Goal: Information Seeking & Learning: Learn about a topic

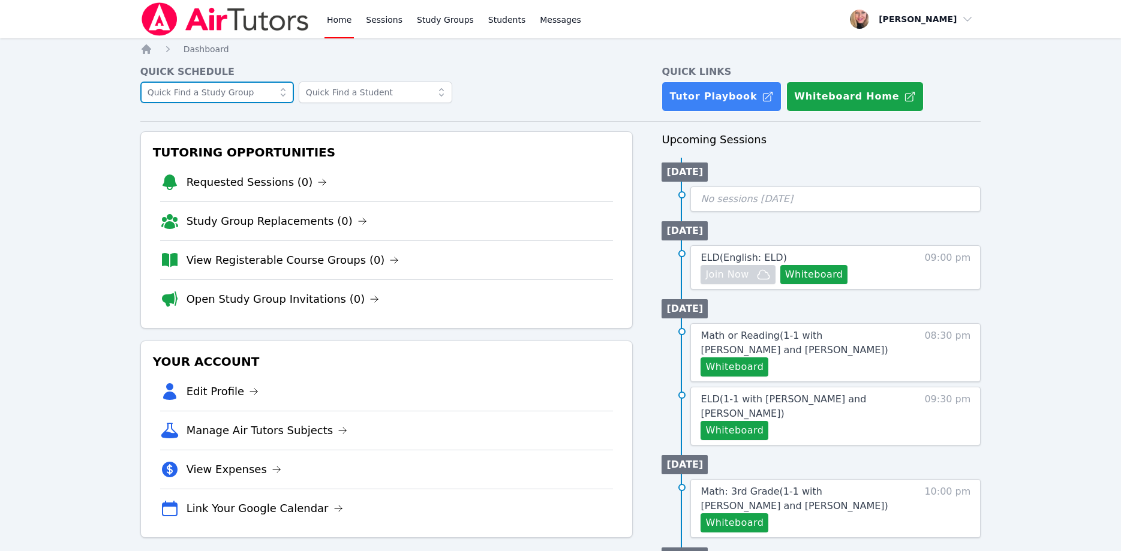
click at [239, 96] on input "text" at bounding box center [217, 93] width 154 height 22
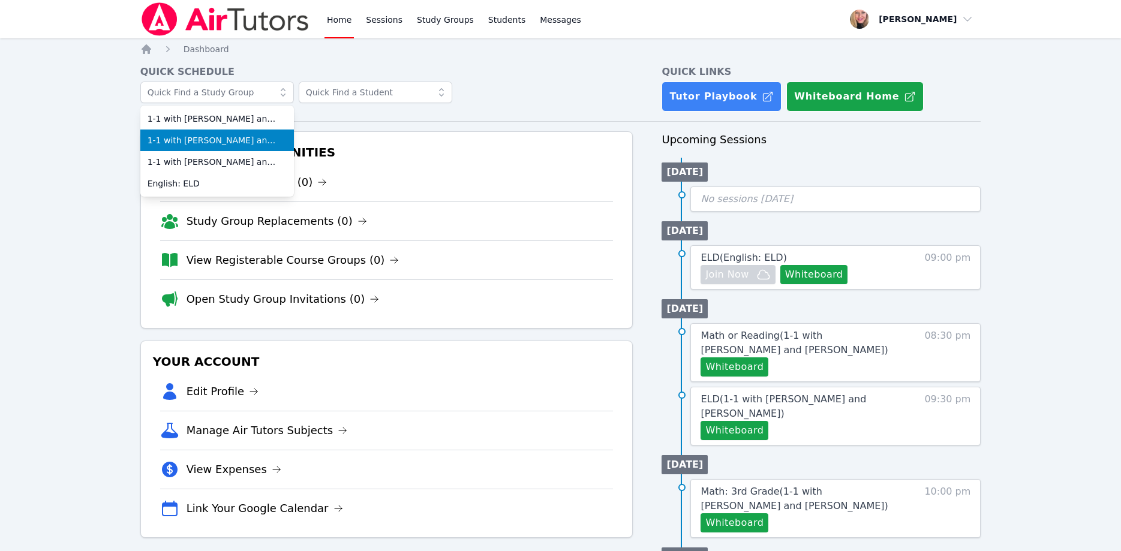
click at [238, 138] on span "1-1 with [PERSON_NAME] and [PERSON_NAME]" at bounding box center [217, 140] width 139 height 12
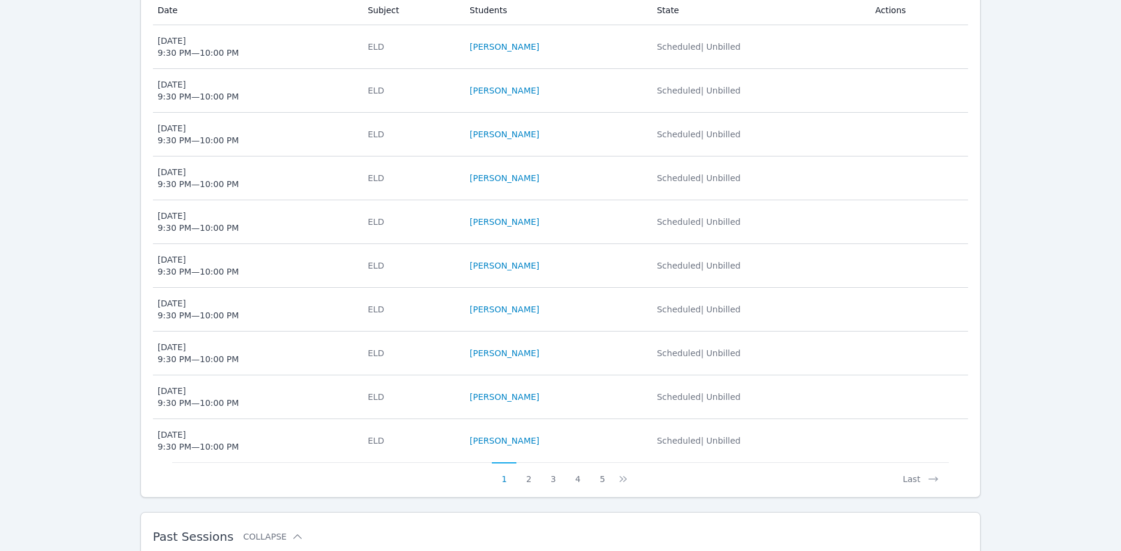
scroll to position [610, 0]
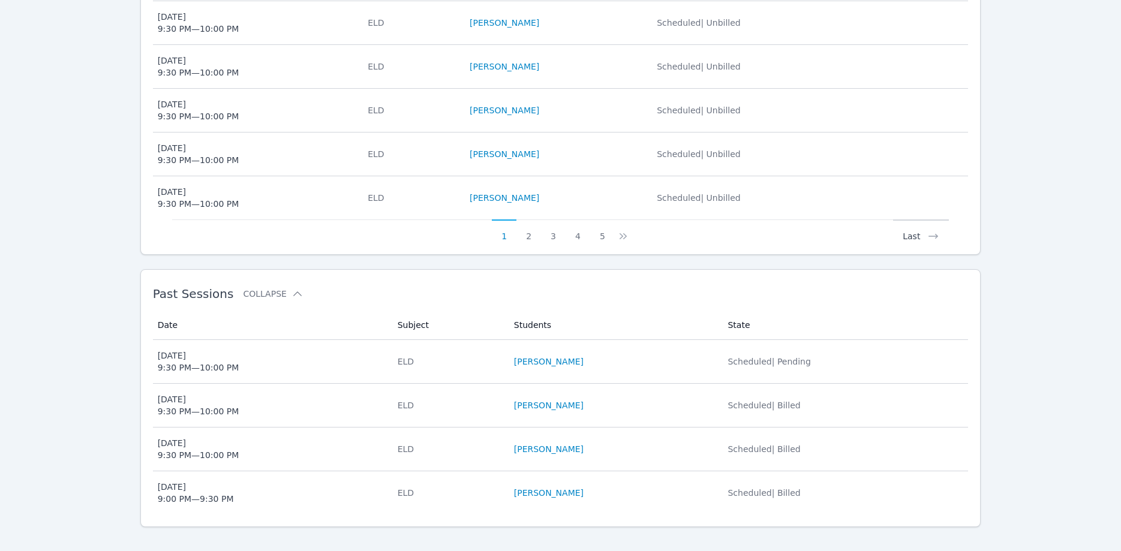
click at [925, 221] on button "Last" at bounding box center [921, 231] width 56 height 23
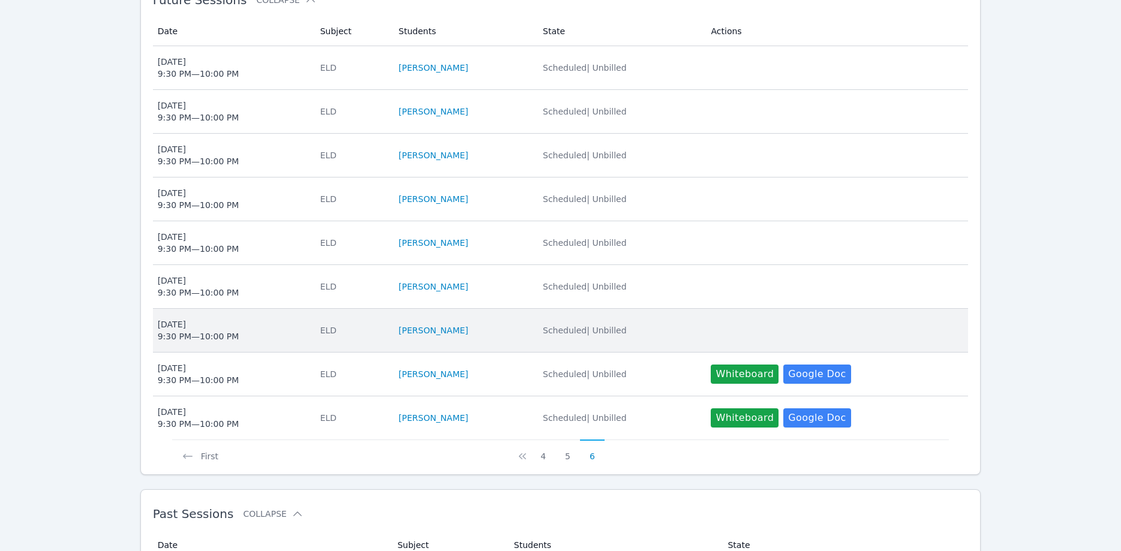
scroll to position [322, 0]
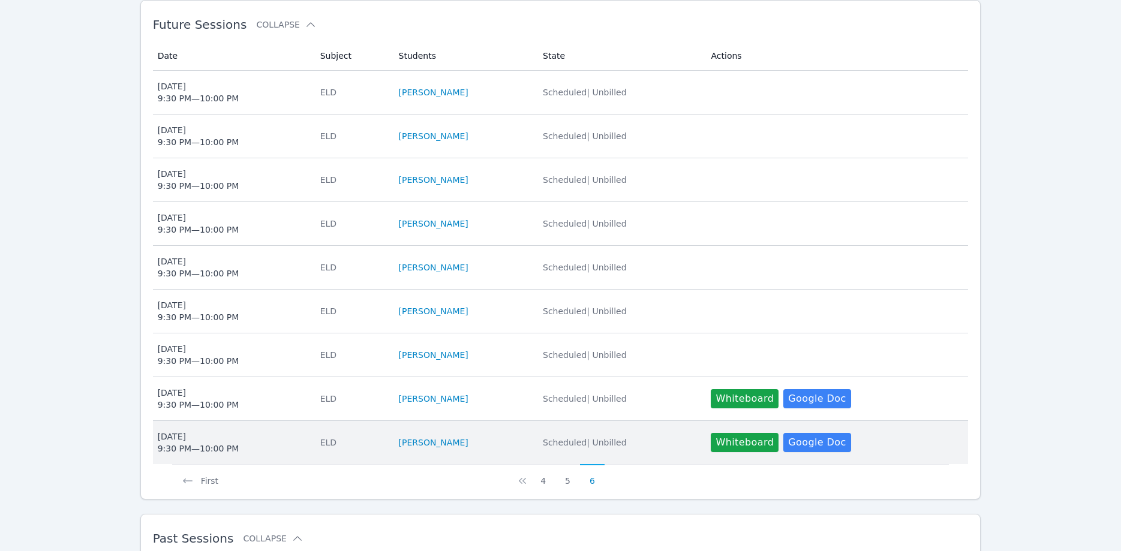
click at [201, 433] on div "Thu Sep 25 9:30 PM — 10:00 PM" at bounding box center [199, 443] width 82 height 24
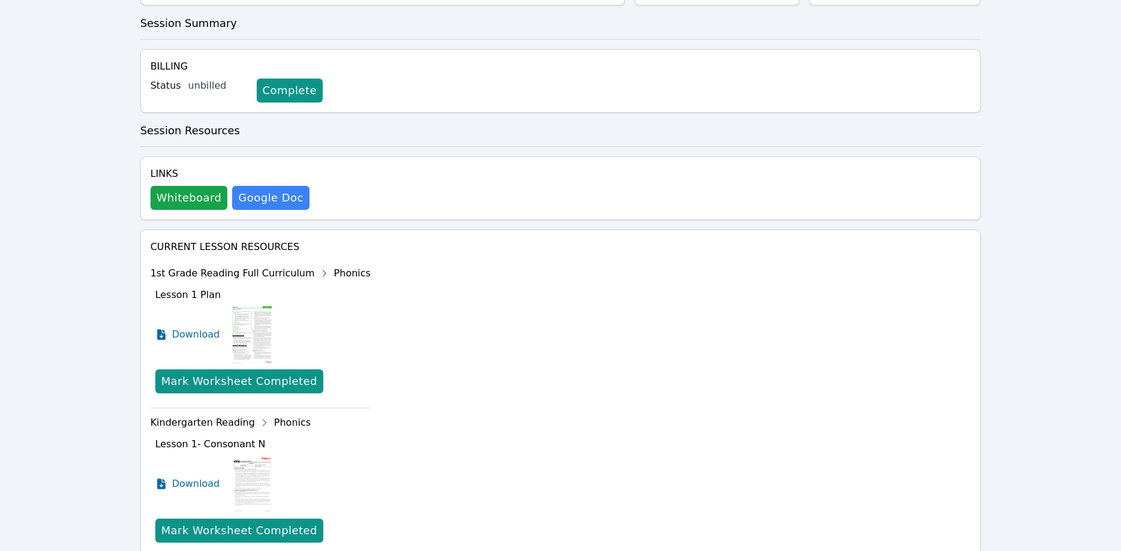
scroll to position [423, 0]
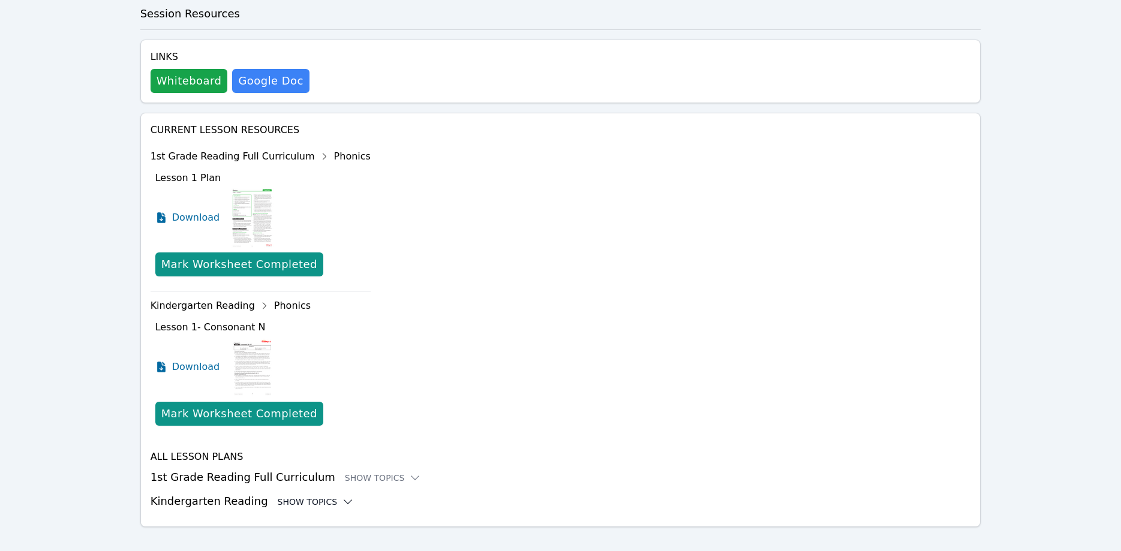
click at [319, 496] on div "Show Topics" at bounding box center [316, 502] width 77 height 12
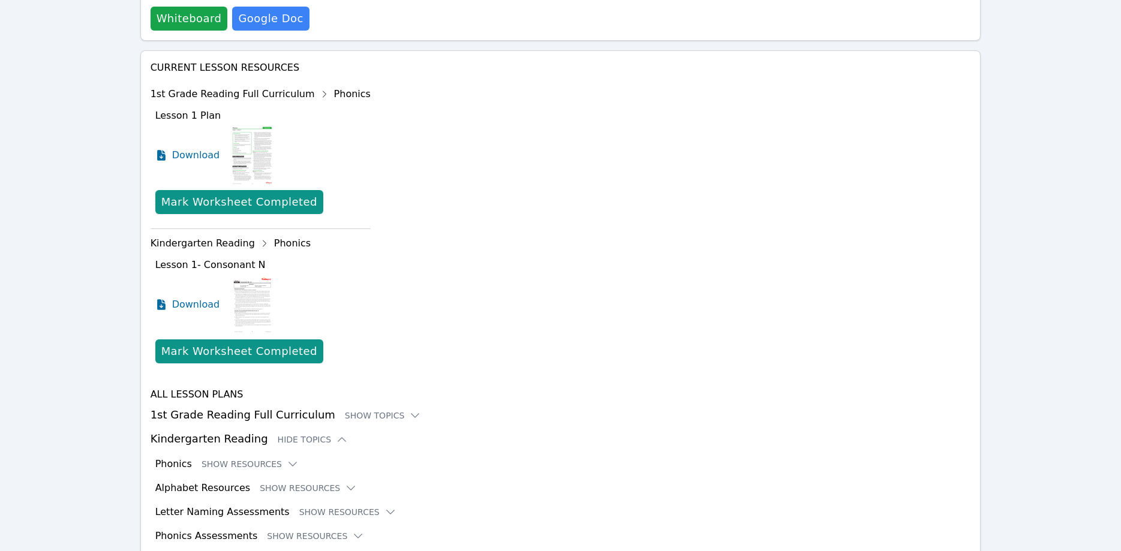
scroll to position [521, 0]
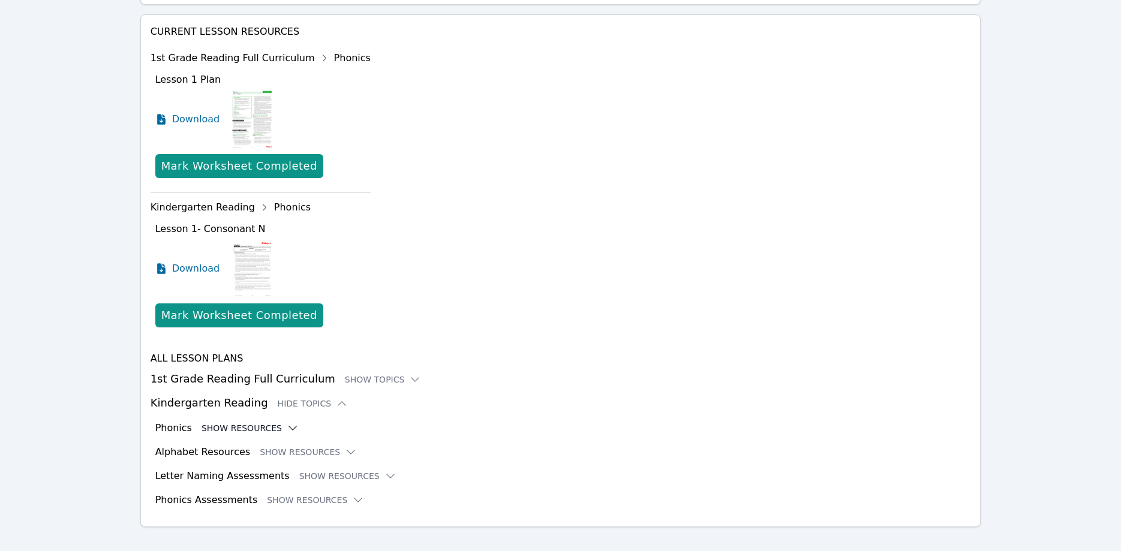
click at [259, 422] on button "Show Resources" at bounding box center [250, 428] width 97 height 12
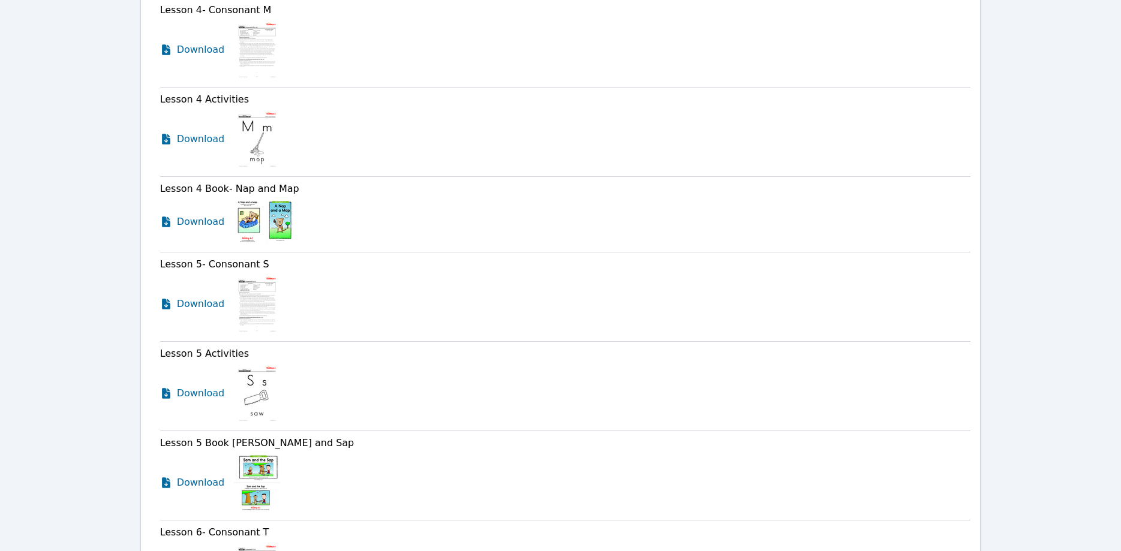
scroll to position [1562, 0]
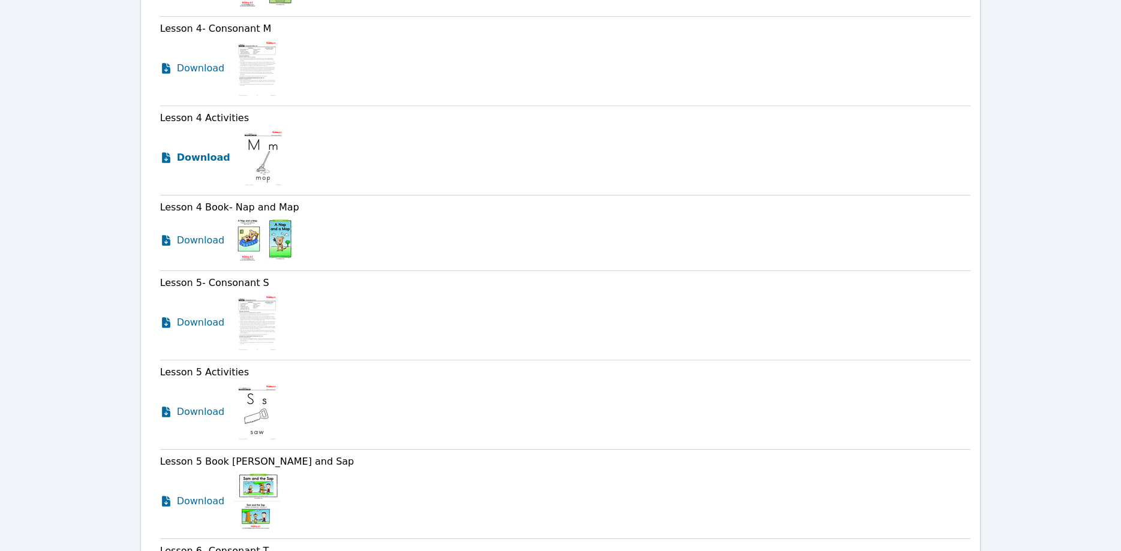
click at [171, 152] on icon at bounding box center [166, 158] width 12 height 12
click at [166, 235] on icon at bounding box center [166, 241] width 12 height 12
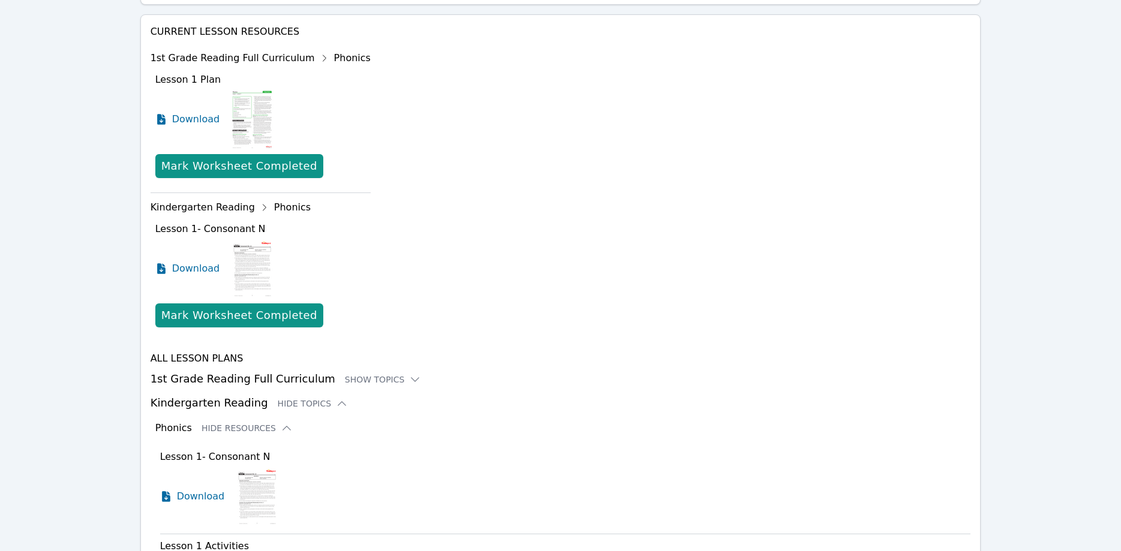
scroll to position [705, 0]
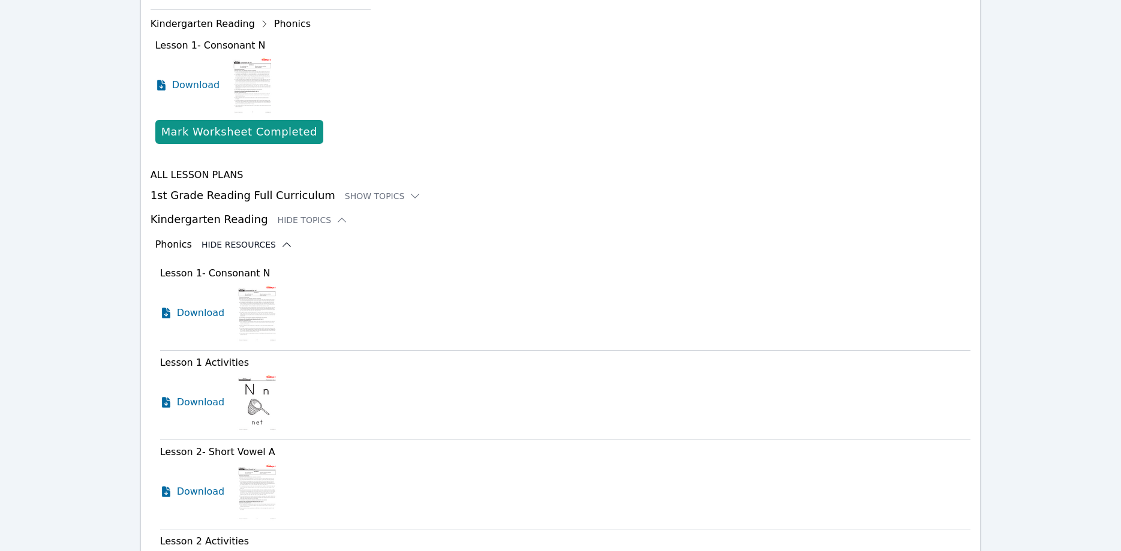
click at [281, 239] on icon at bounding box center [287, 245] width 12 height 12
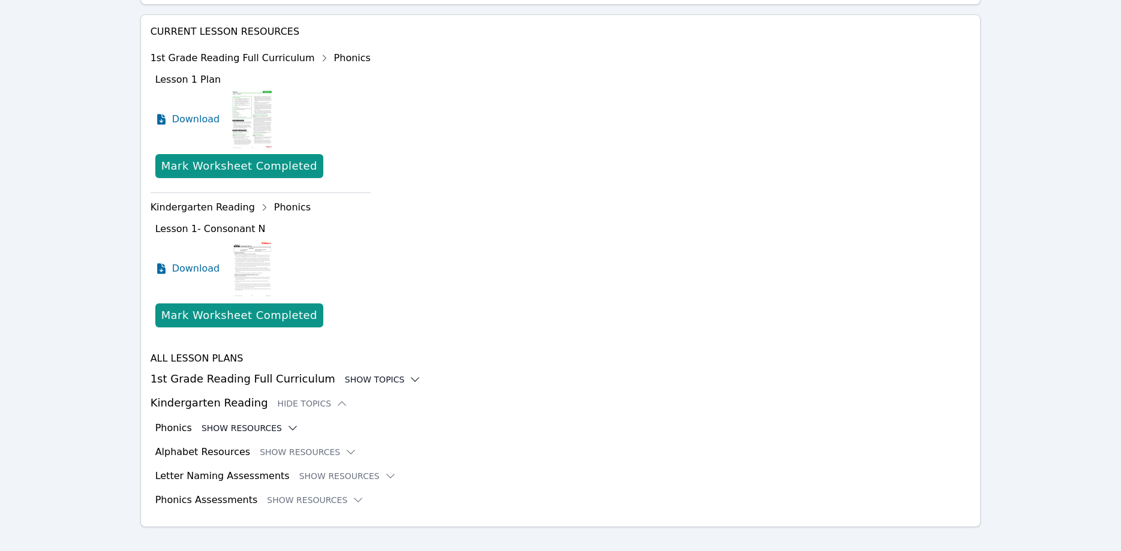
click at [345, 374] on div "Show Topics" at bounding box center [383, 380] width 77 height 12
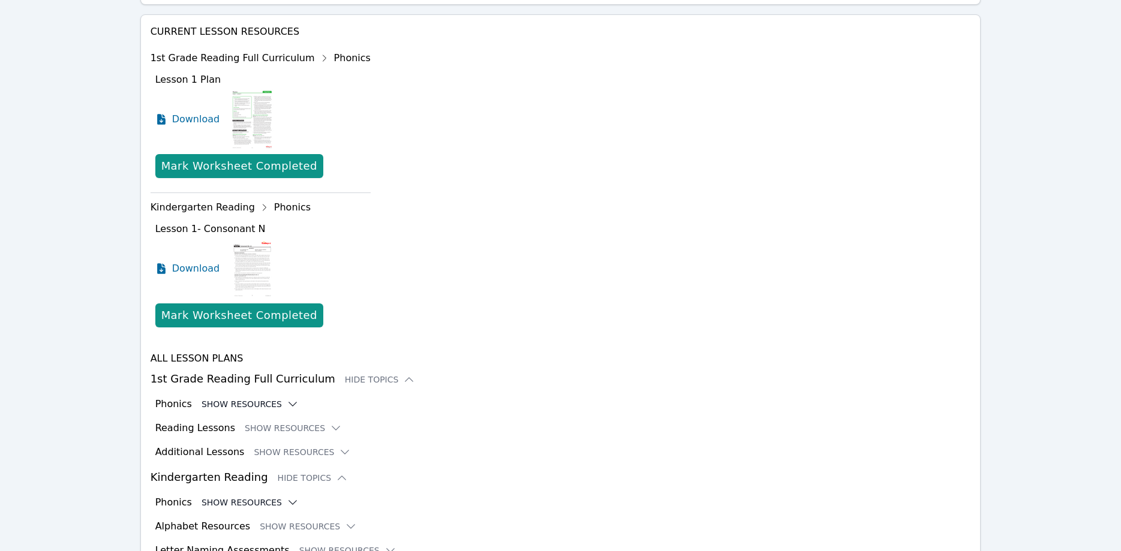
click at [259, 398] on button "Show Resources" at bounding box center [250, 404] width 97 height 12
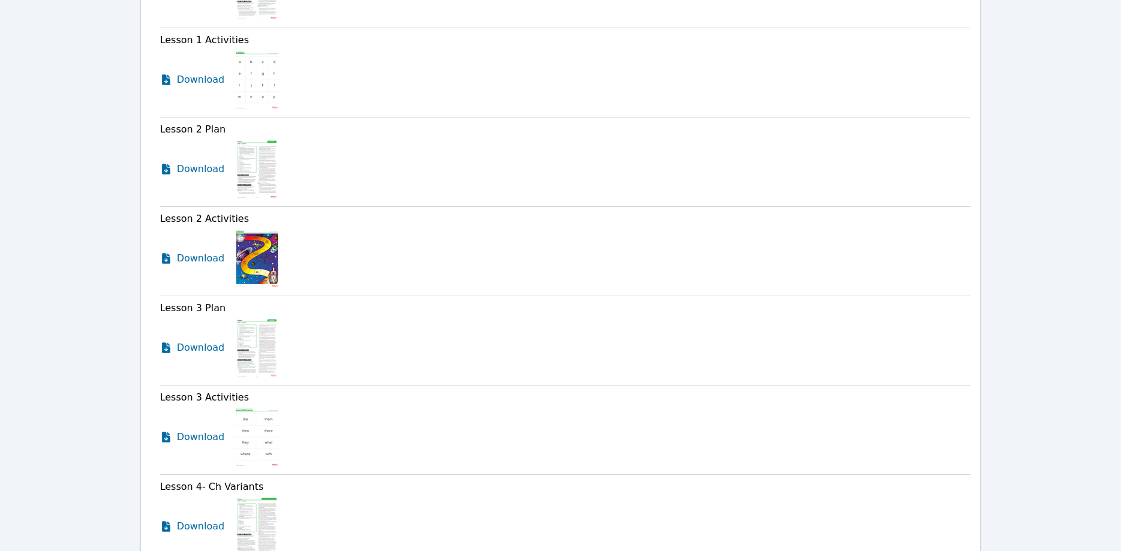
scroll to position [1011, 0]
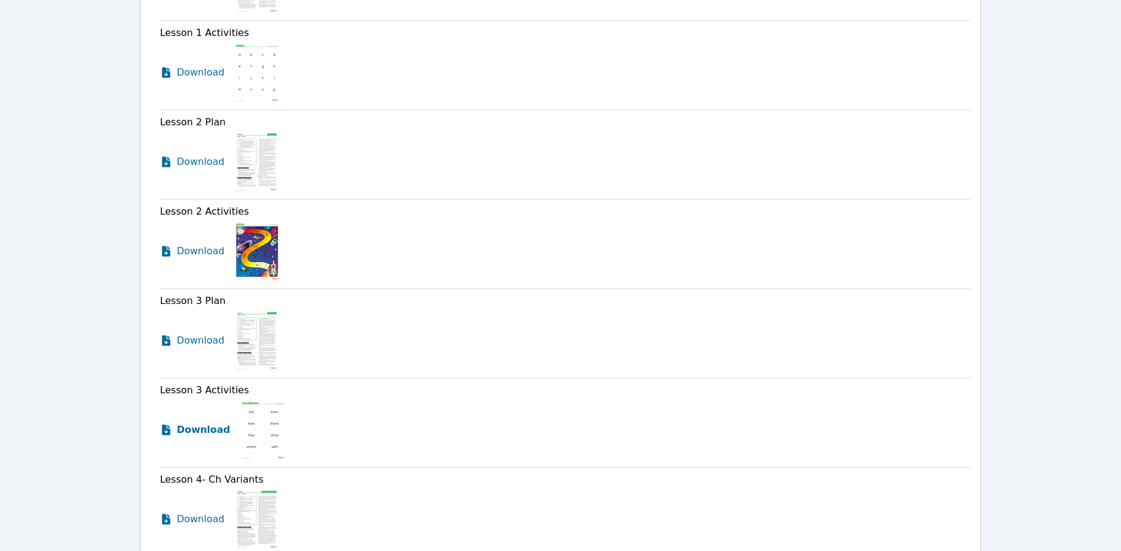
click at [214, 423] on span "Download" at bounding box center [203, 430] width 53 height 14
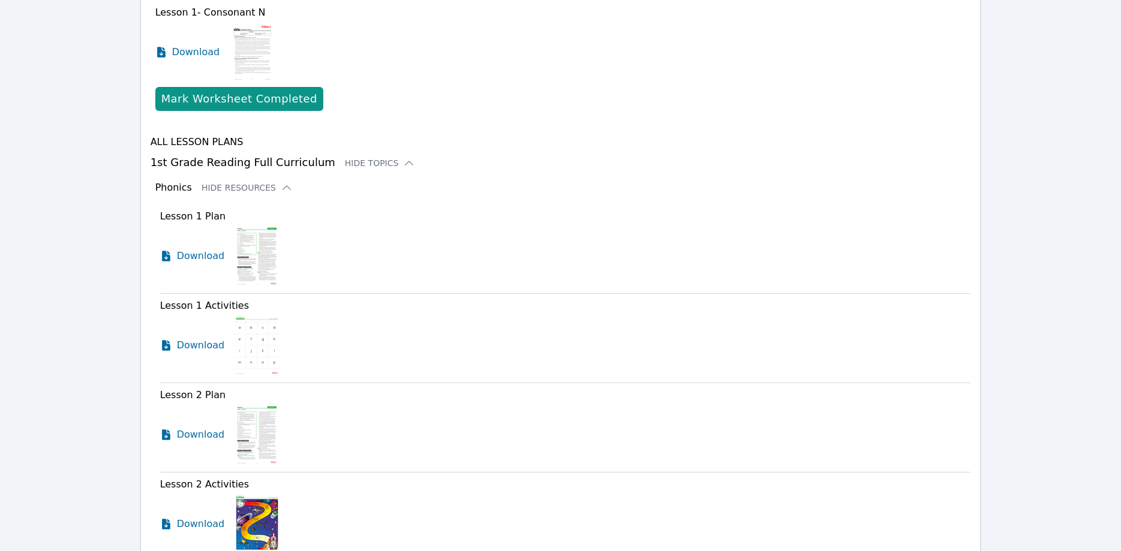
scroll to position [644, 0]
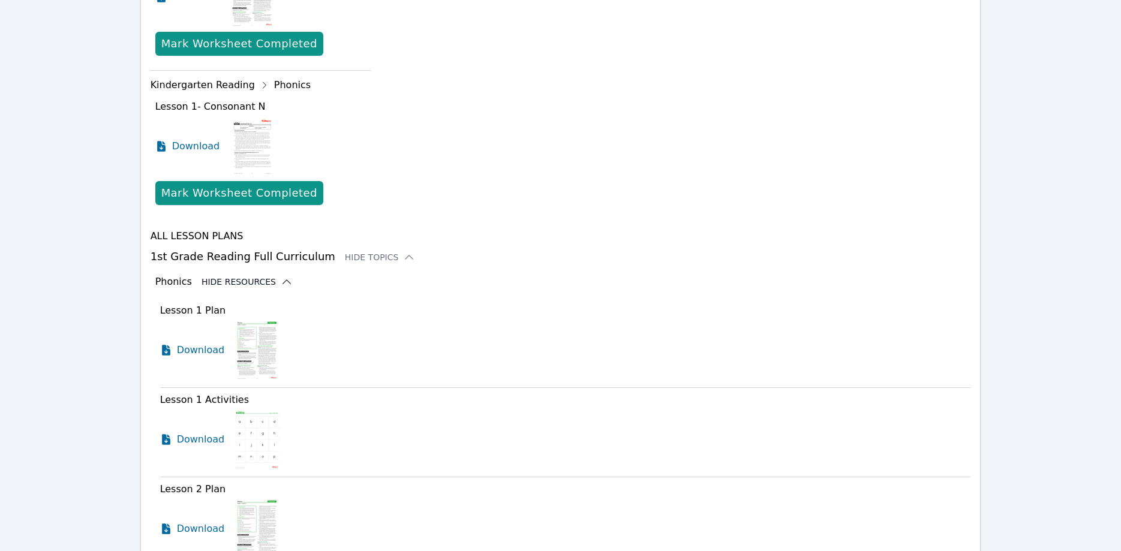
click at [260, 276] on button "Hide Resources" at bounding box center [247, 282] width 91 height 12
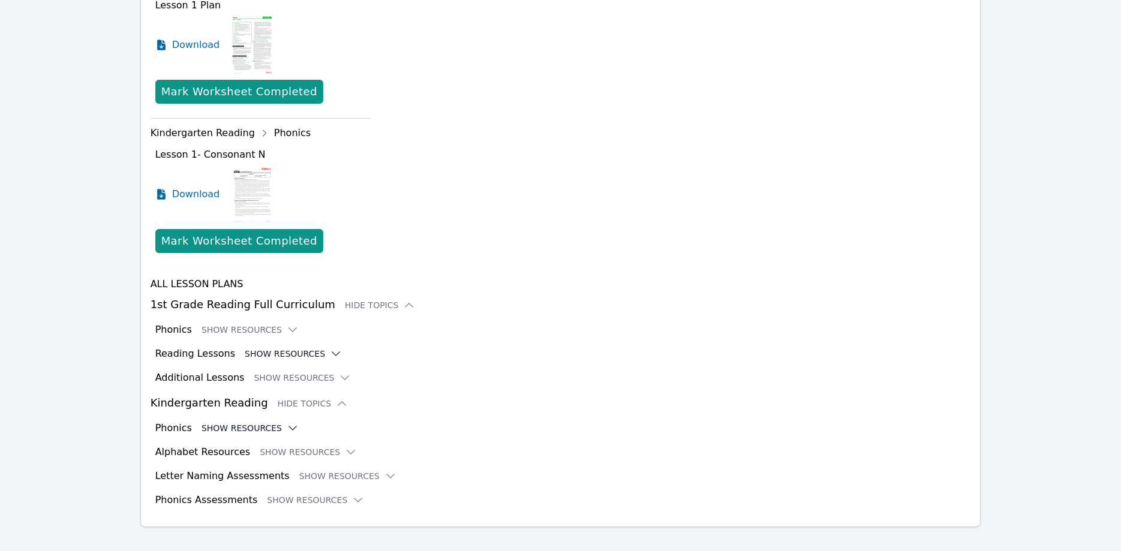
click at [280, 348] on button "Show Resources" at bounding box center [293, 354] width 97 height 12
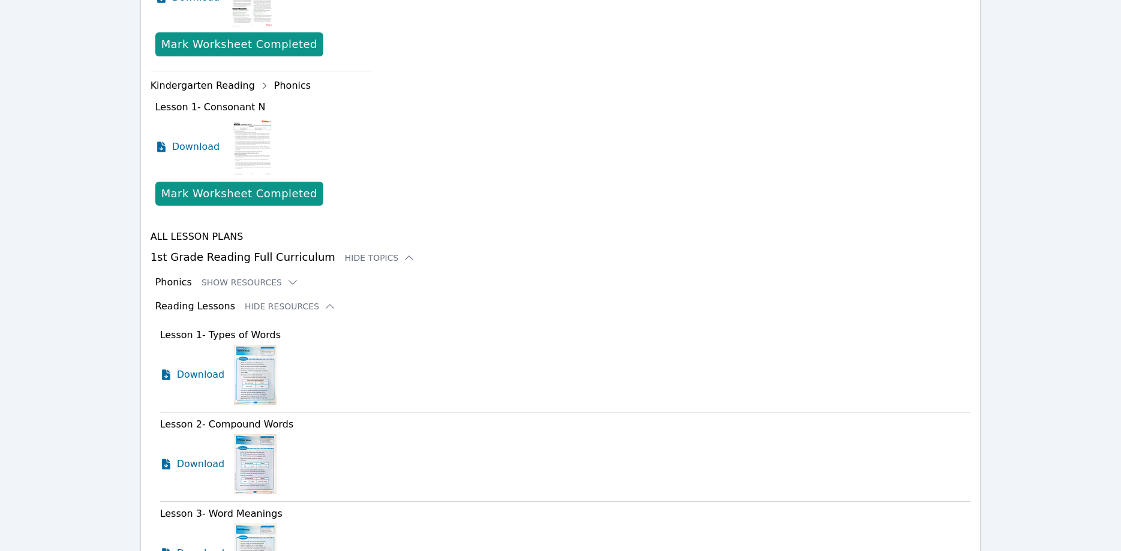
scroll to position [779, 0]
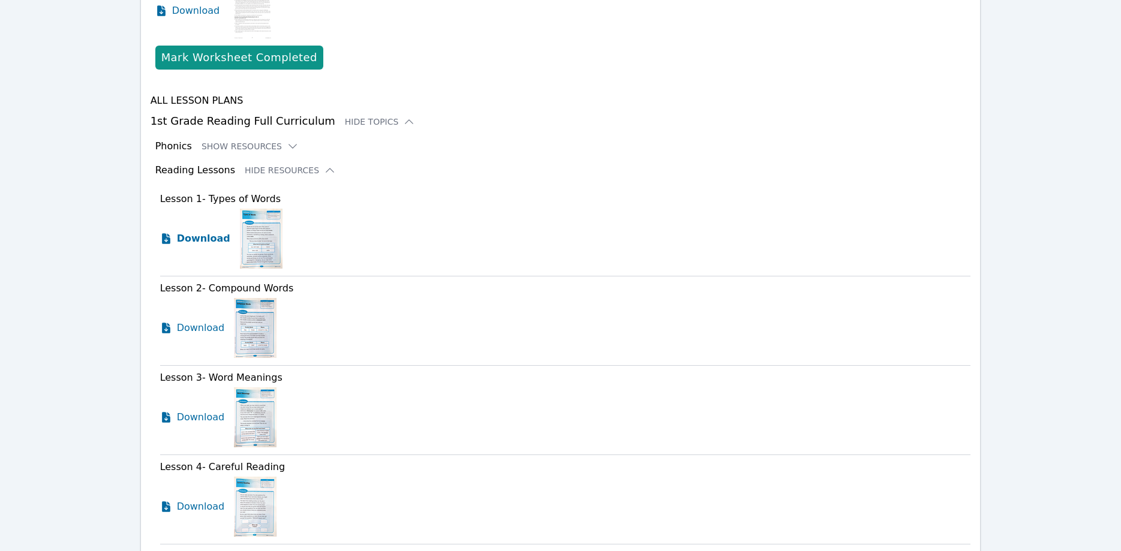
click at [212, 232] on span "Download" at bounding box center [203, 239] width 53 height 14
